Goal: Task Accomplishment & Management: Manage account settings

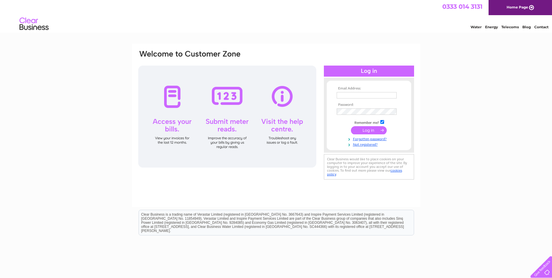
type input "accounts@lodgefarmbc.co.uk"
click at [370, 130] on input "submit" at bounding box center [369, 130] width 36 height 8
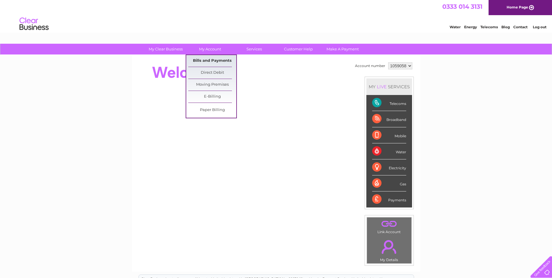
click at [219, 59] on link "Bills and Payments" at bounding box center [212, 61] width 48 height 12
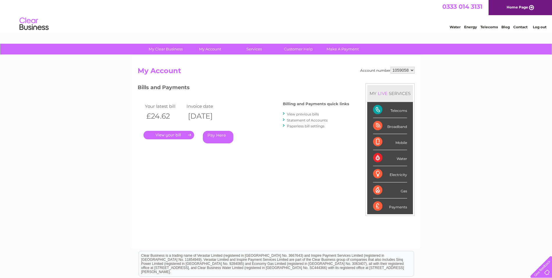
click at [162, 135] on link "." at bounding box center [168, 135] width 51 height 8
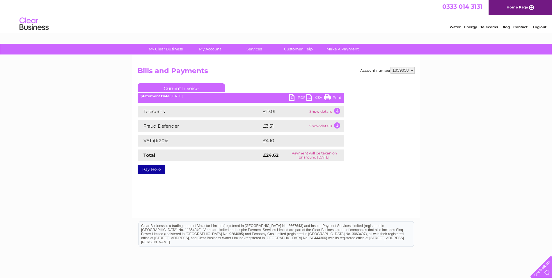
click at [294, 98] on link "PDF" at bounding box center [297, 98] width 17 height 8
